Goal: Navigation & Orientation: Find specific page/section

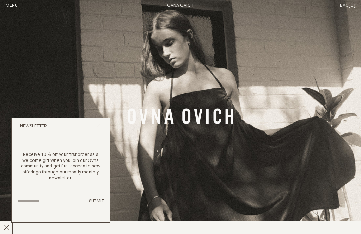
click at [102, 127] on div "Newsletter" at bounding box center [61, 126] width 98 height 17
click at [102, 125] on div "Newsletter" at bounding box center [61, 126] width 98 height 17
click at [101, 127] on icon "Close popup" at bounding box center [99, 125] width 5 height 5
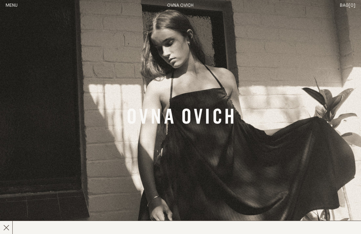
click at [18, 5] on button "Menu" at bounding box center [12, 6] width 12 height 6
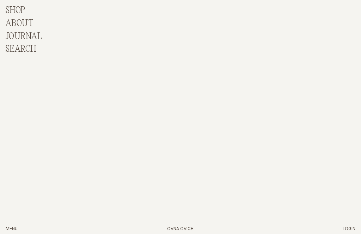
click at [25, 12] on p "Shop" at bounding box center [16, 11] width 20 height 10
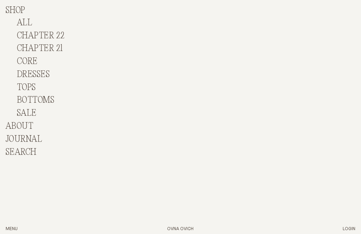
click at [39, 83] on ul "ALL Chapter 22 Chapter 21 CORE DRESSES TOPS BOTTOMS SALE" at bounding box center [35, 68] width 59 height 101
click at [29, 85] on link "TOPS" at bounding box center [26, 88] width 19 height 10
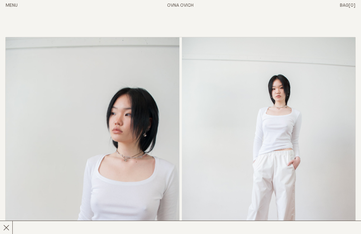
scroll to position [5536, 0]
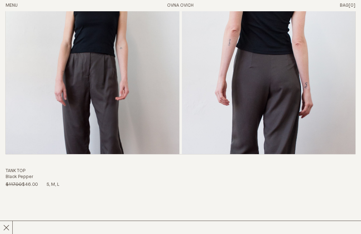
click at [13, 5] on button "Menu" at bounding box center [12, 6] width 12 height 6
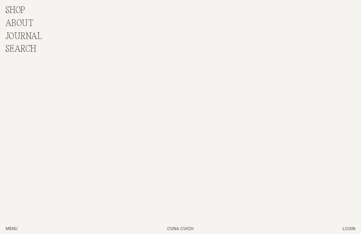
click at [25, 9] on p "Shop" at bounding box center [16, 11] width 20 height 10
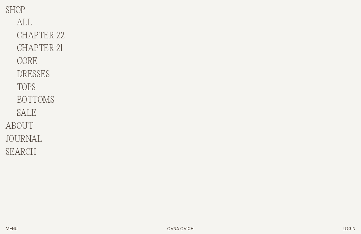
click at [50, 98] on link "BOTTOMS" at bounding box center [35, 101] width 37 height 10
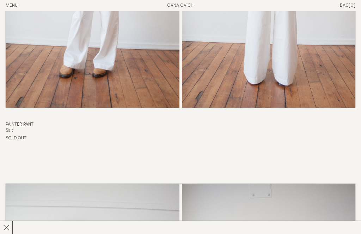
scroll to position [3656, 0]
